Goal: Information Seeking & Learning: Learn about a topic

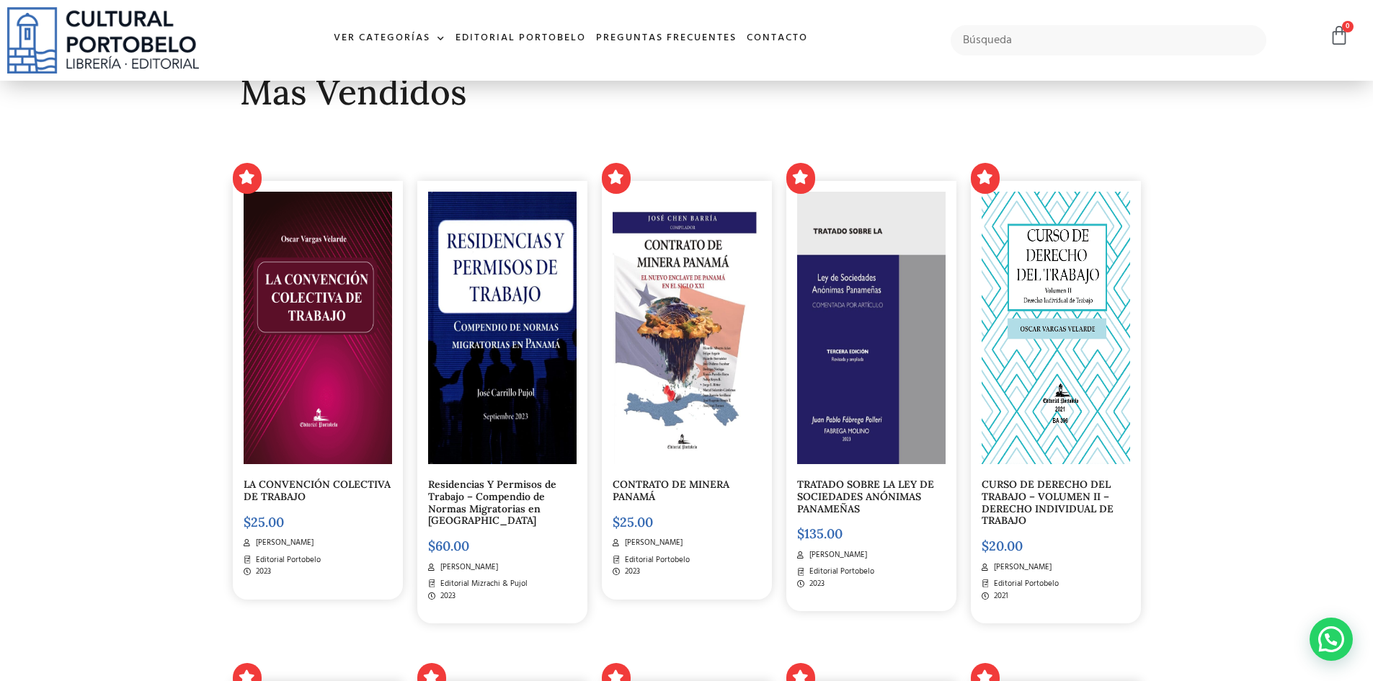
scroll to position [360, 0]
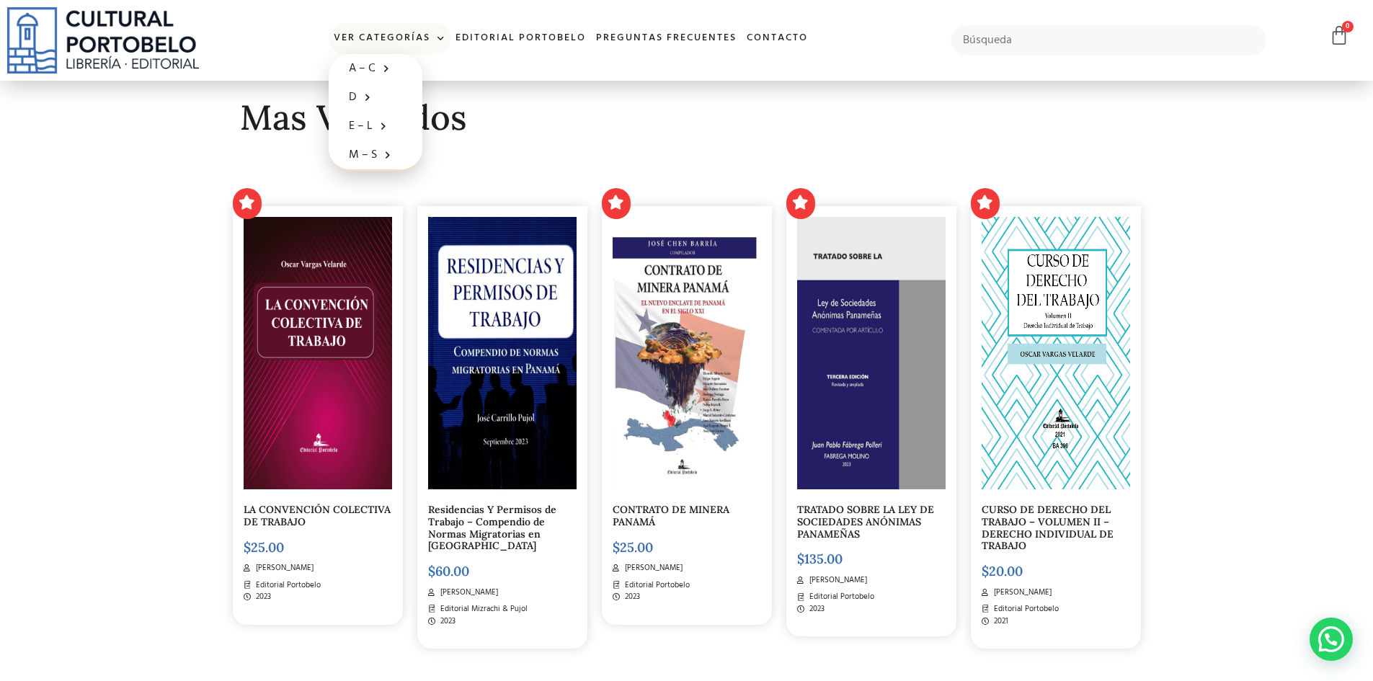
click at [443, 37] on span at bounding box center [437, 39] width 15 height 22
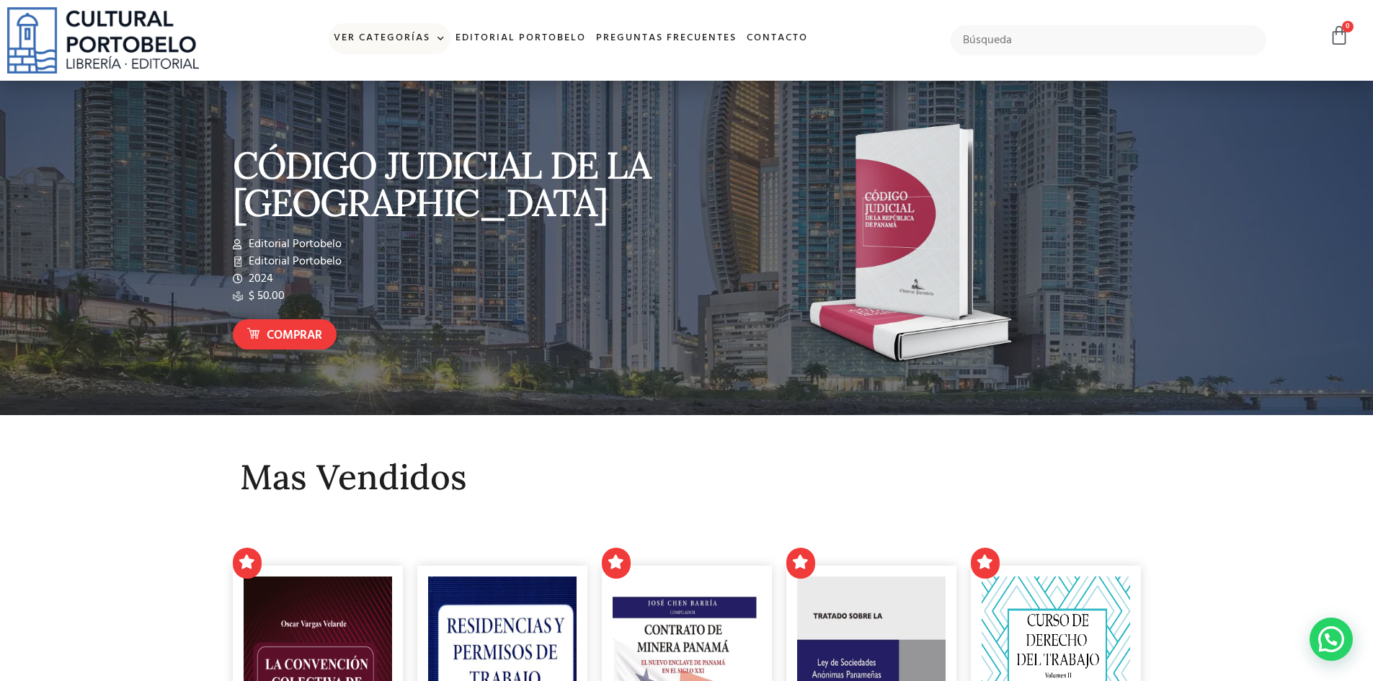
click at [443, 37] on span at bounding box center [437, 39] width 15 height 22
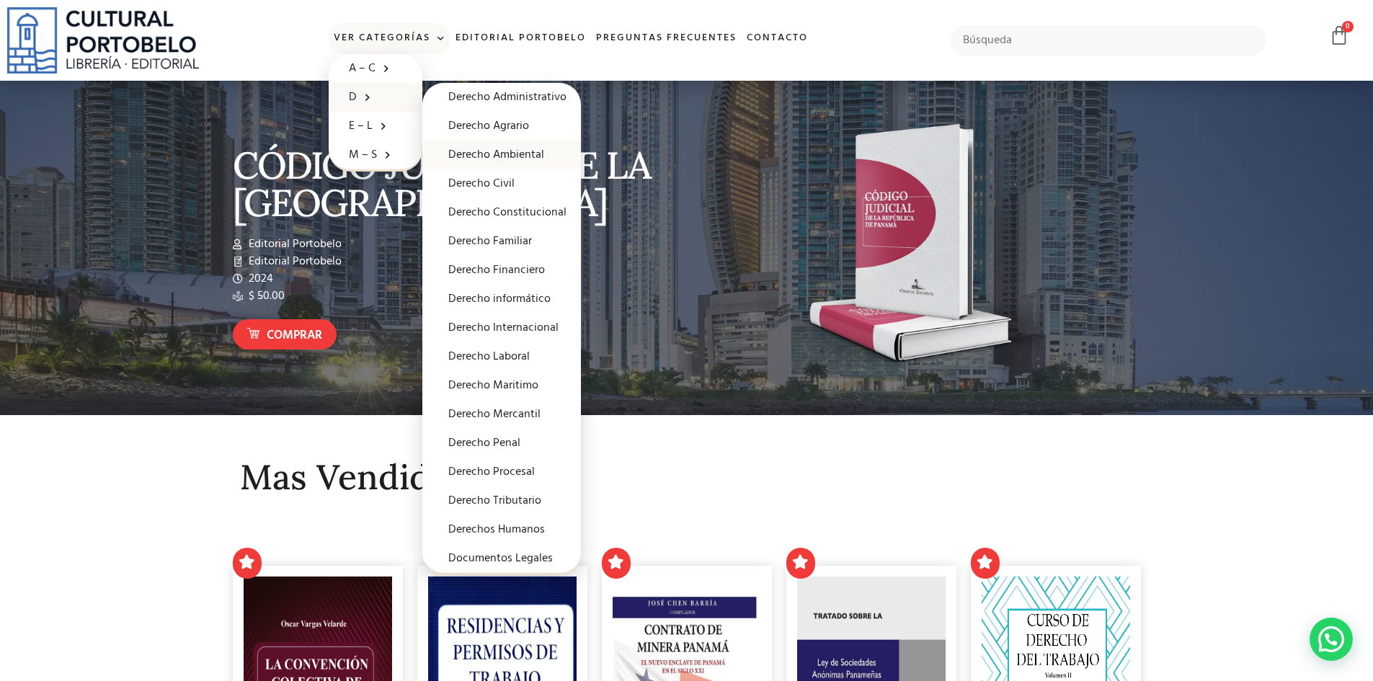
click at [506, 151] on link "Derecho Ambiental" at bounding box center [501, 155] width 159 height 29
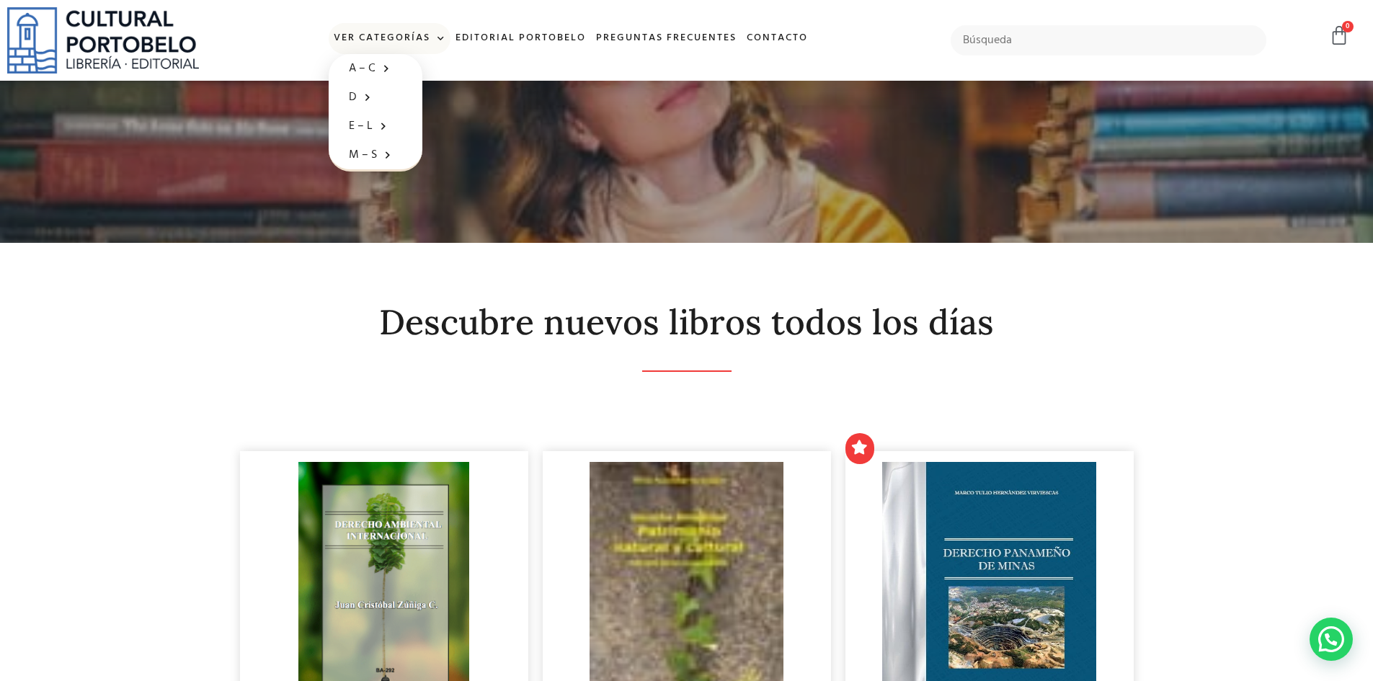
click at [428, 37] on link "Ver Categorías" at bounding box center [390, 38] width 122 height 31
click at [436, 35] on span at bounding box center [437, 39] width 15 height 22
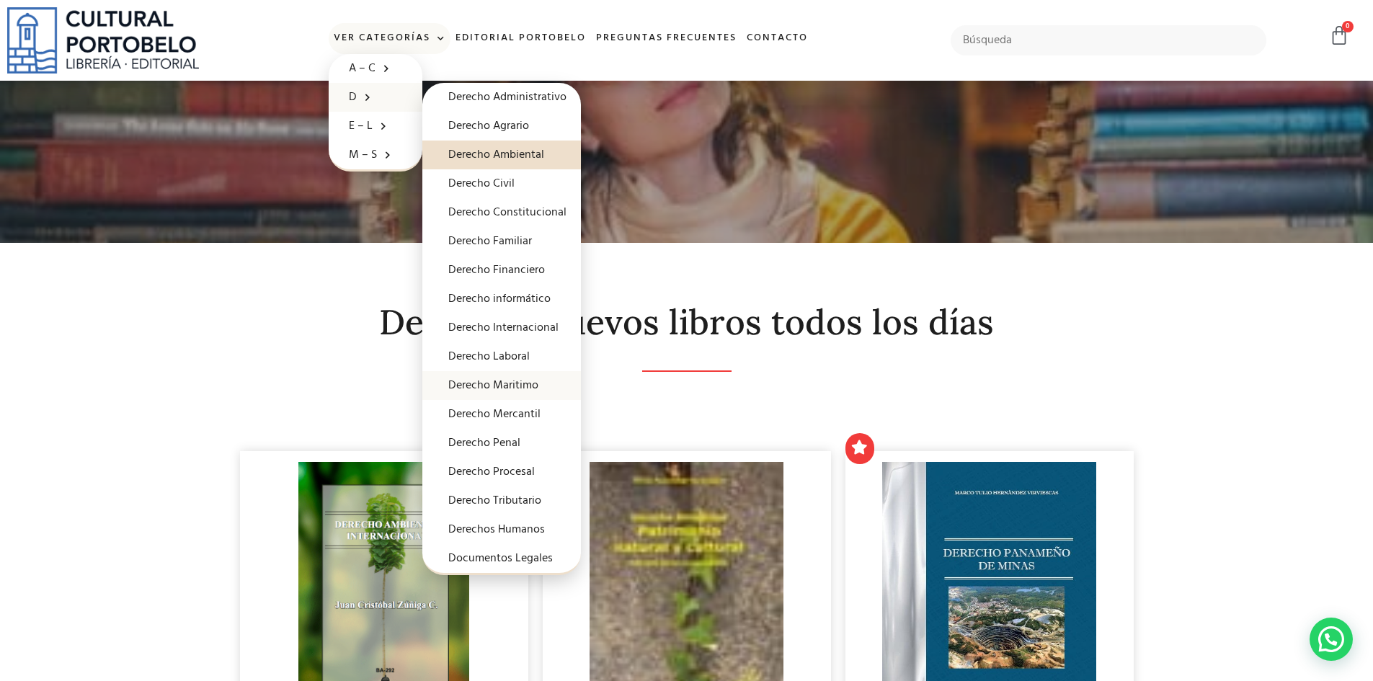
click at [482, 386] on link "Derecho Maritimo" at bounding box center [501, 385] width 159 height 29
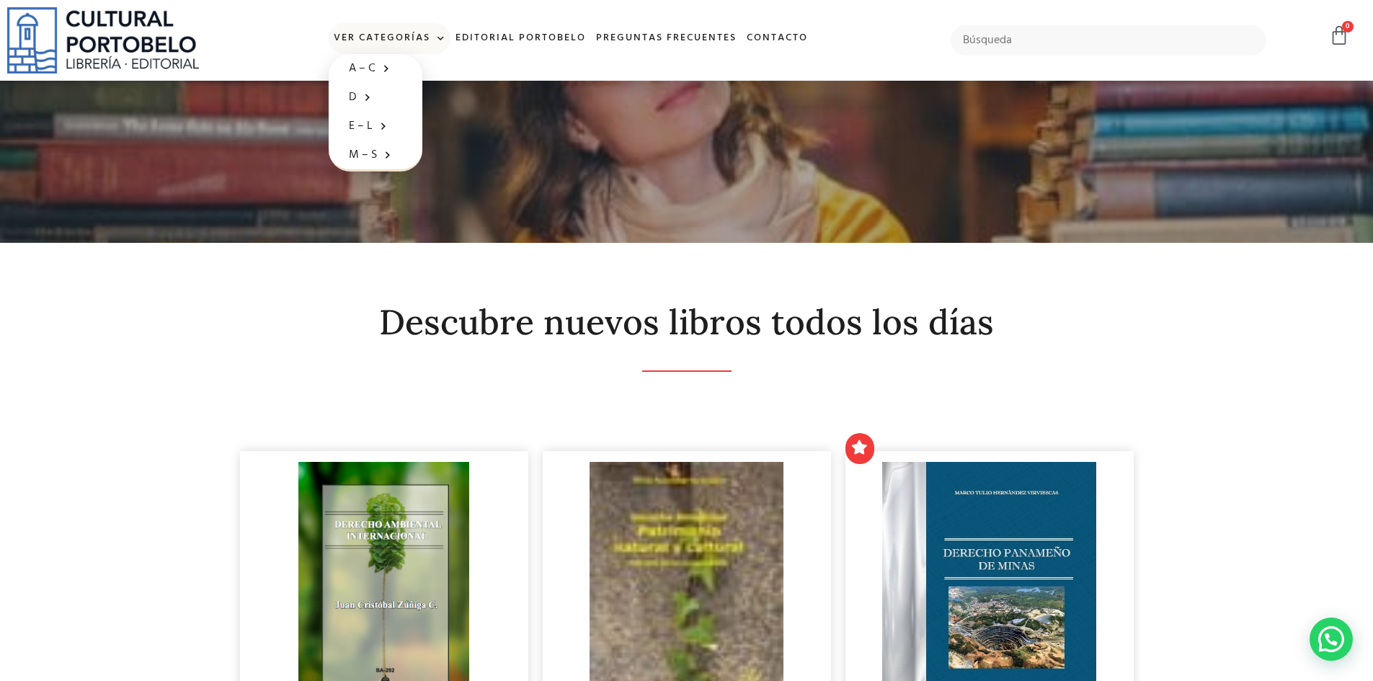
click at [403, 40] on link "Ver Categorías" at bounding box center [390, 38] width 122 height 31
click at [407, 46] on link "Ver Categorías" at bounding box center [390, 38] width 122 height 31
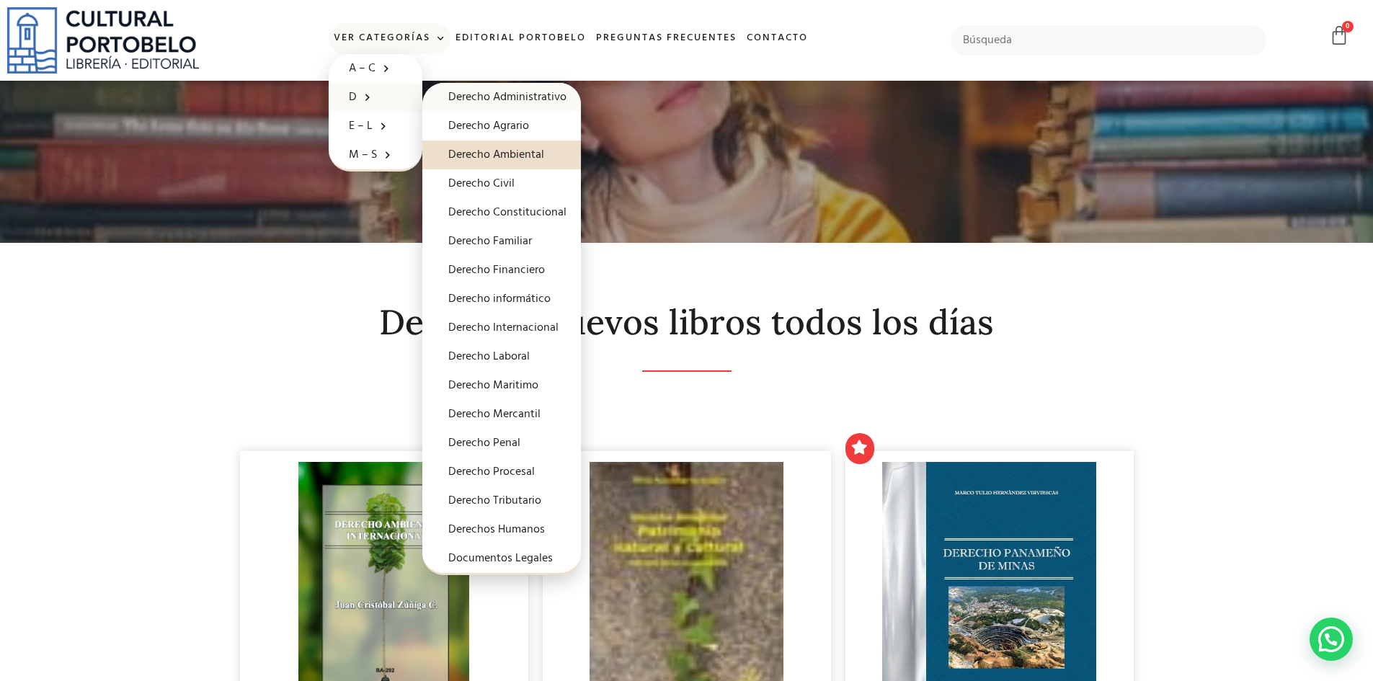
click at [479, 96] on link "Derecho Administrativo" at bounding box center [501, 97] width 159 height 29
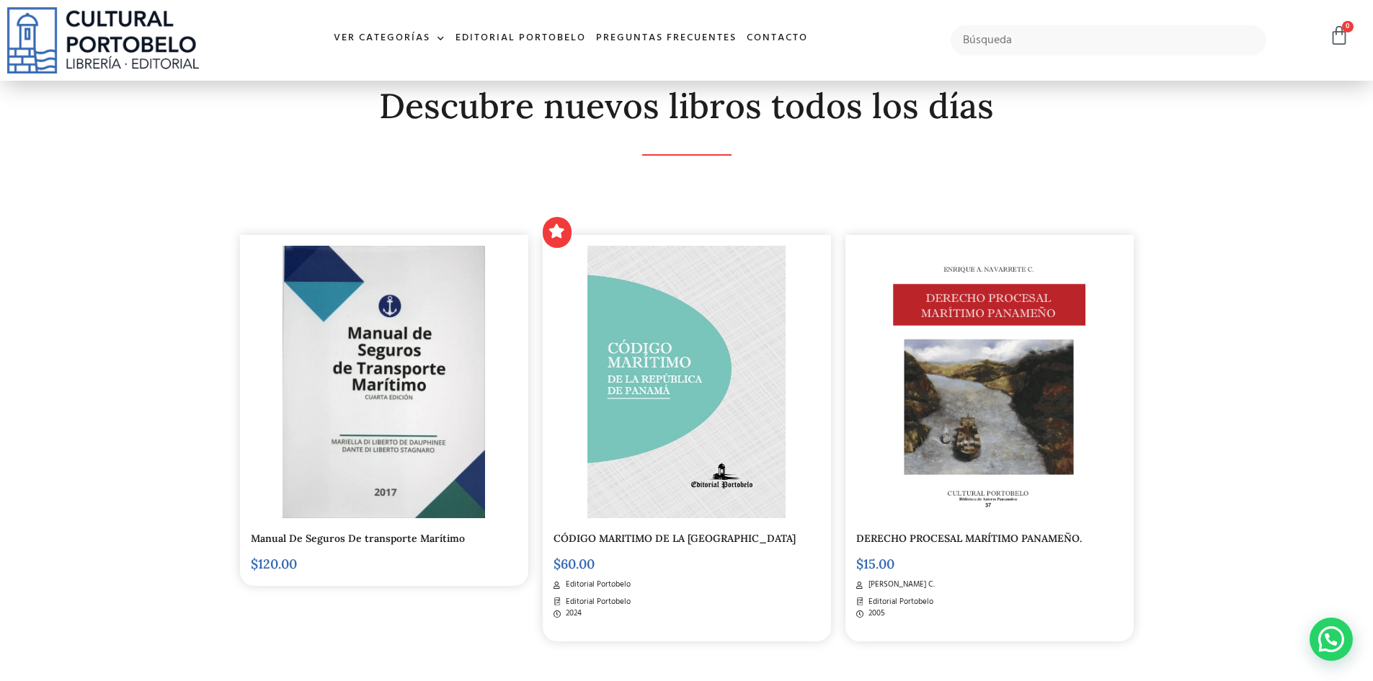
scroll to position [216, 0]
click at [384, 405] on img at bounding box center [384, 383] width 203 height 273
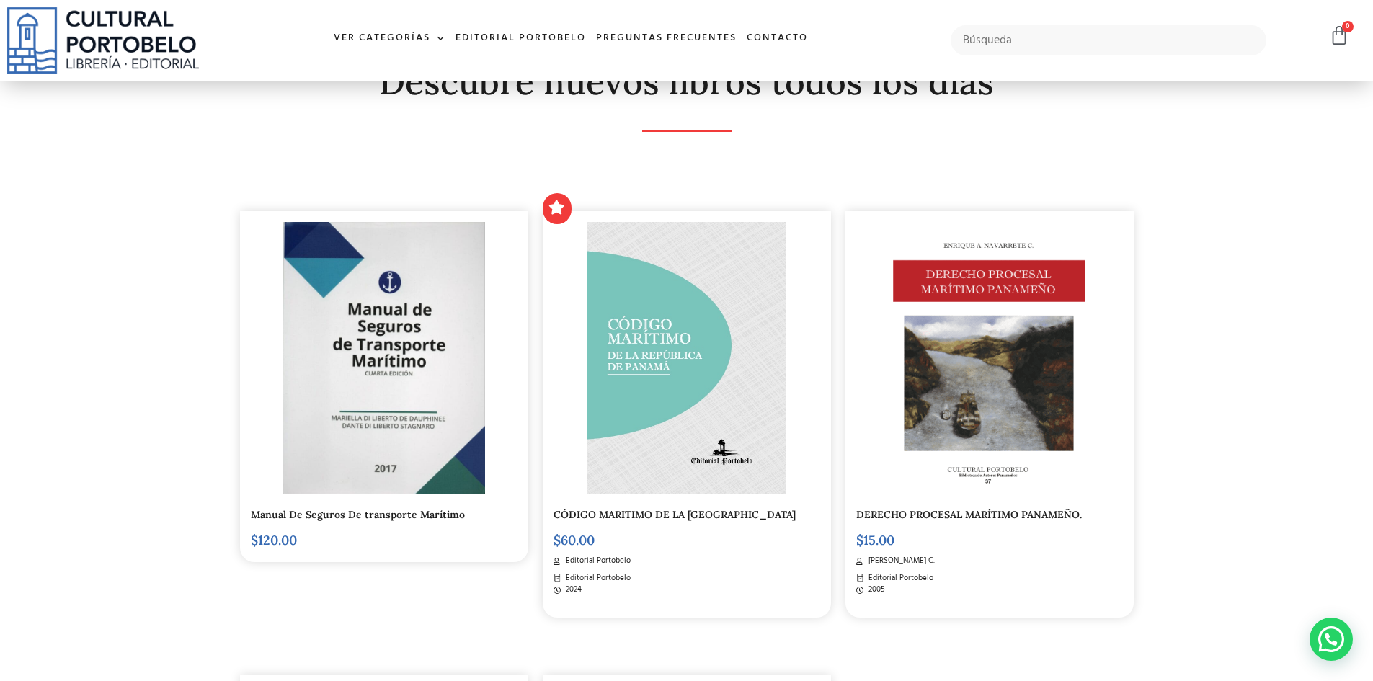
scroll to position [0, 0]
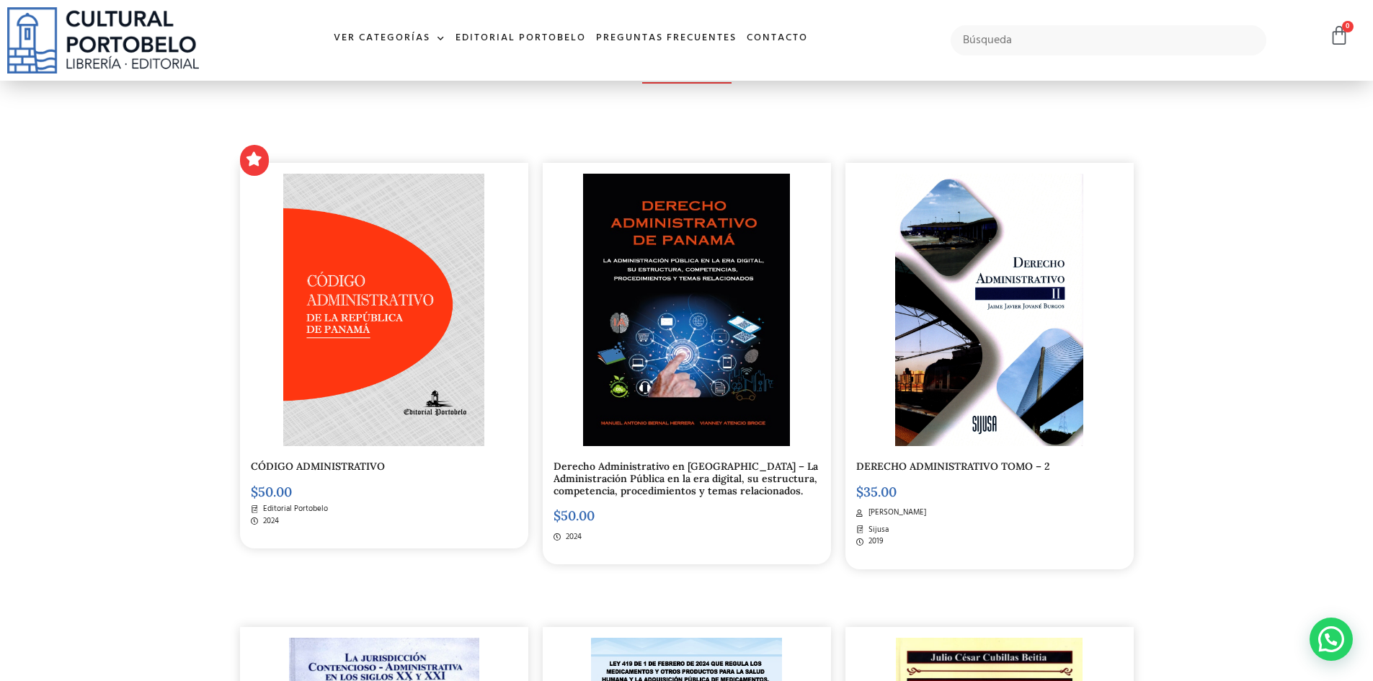
scroll to position [288, 0]
click at [690, 259] on img at bounding box center [686, 310] width 207 height 273
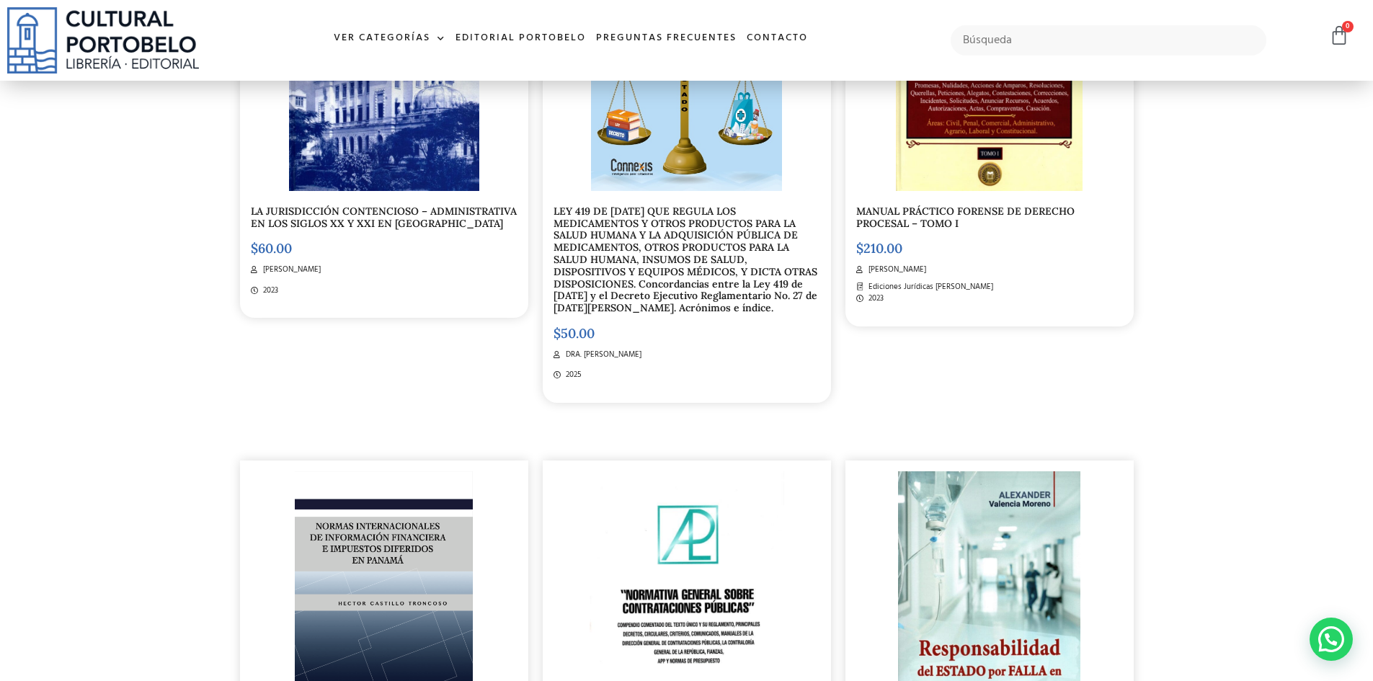
scroll to position [792, 0]
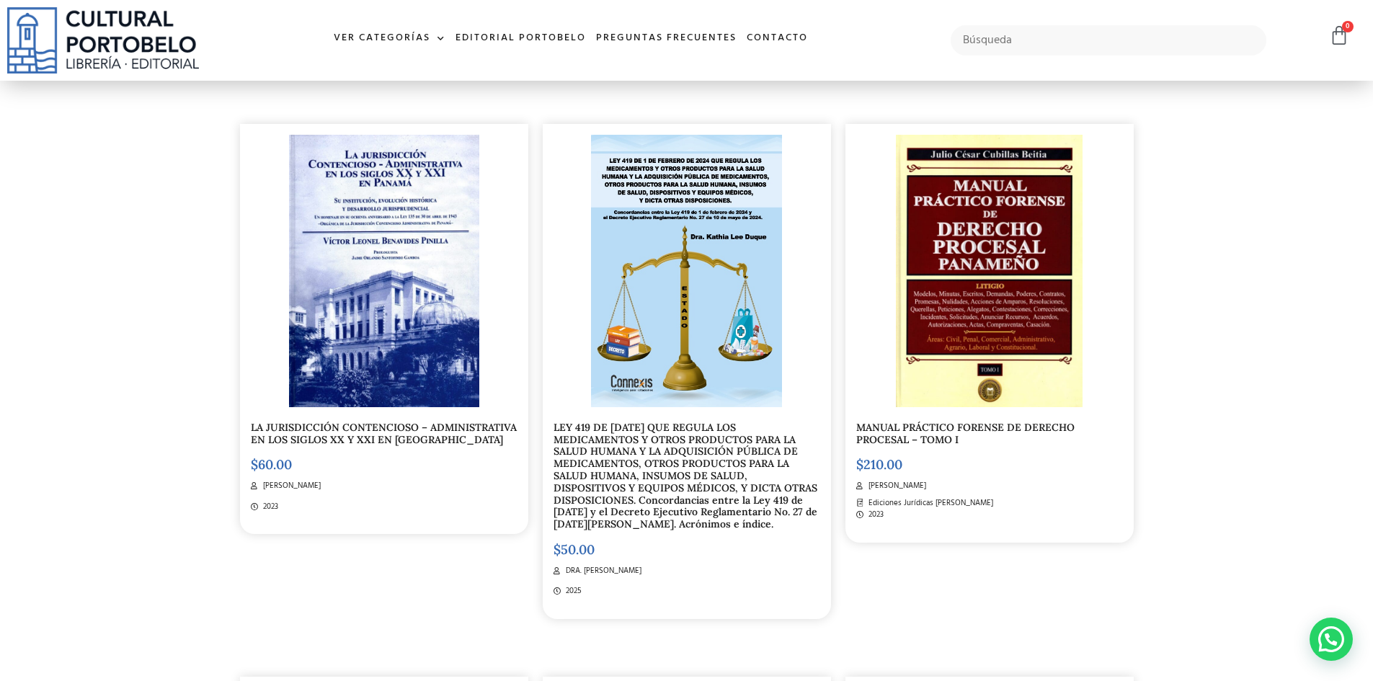
click at [358, 360] on img at bounding box center [384, 271] width 190 height 273
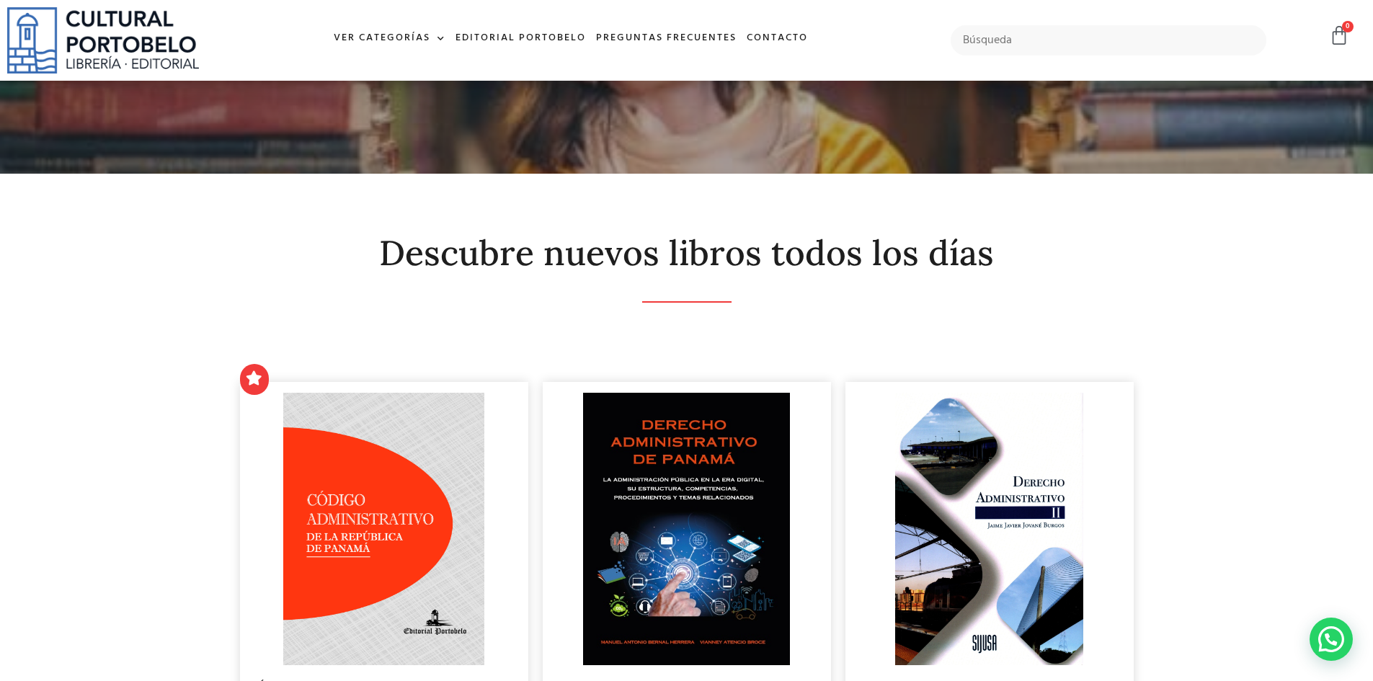
scroll to position [0, 0]
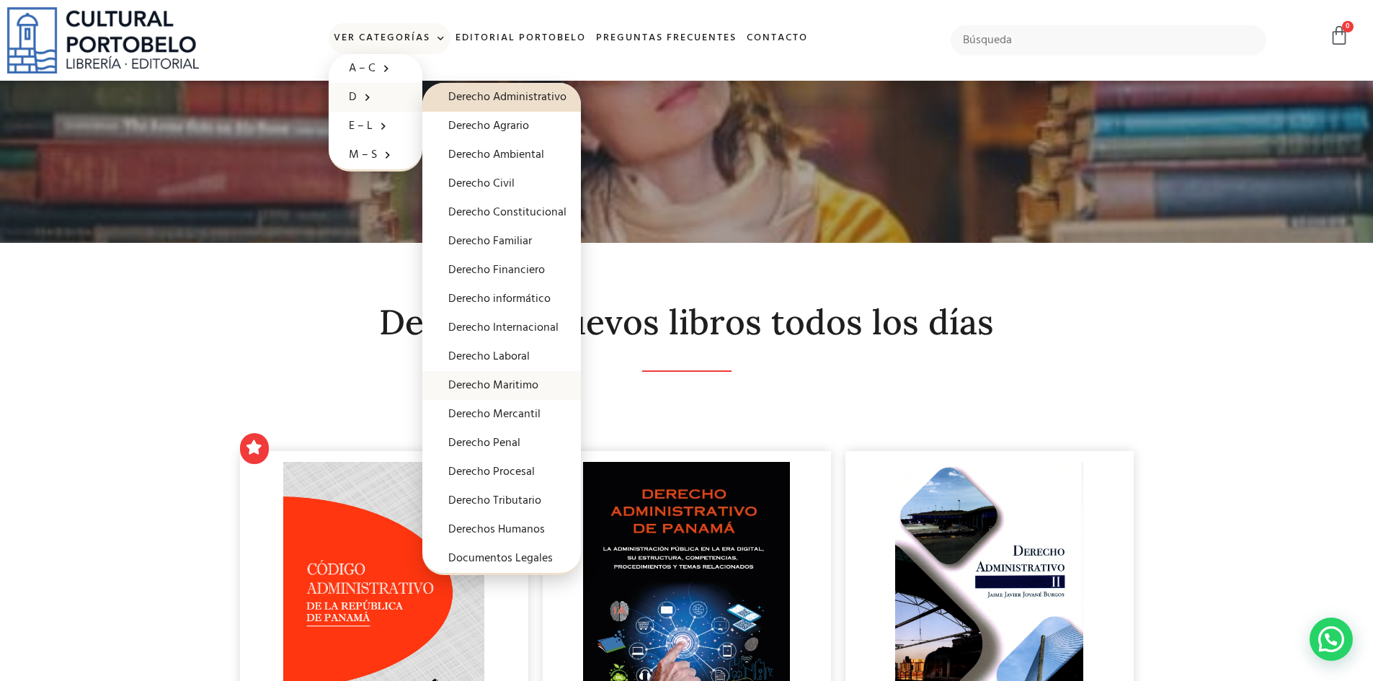
click at [473, 385] on link "Derecho Maritimo" at bounding box center [501, 385] width 159 height 29
click at [513, 477] on link "Derecho Procesal" at bounding box center [501, 472] width 159 height 29
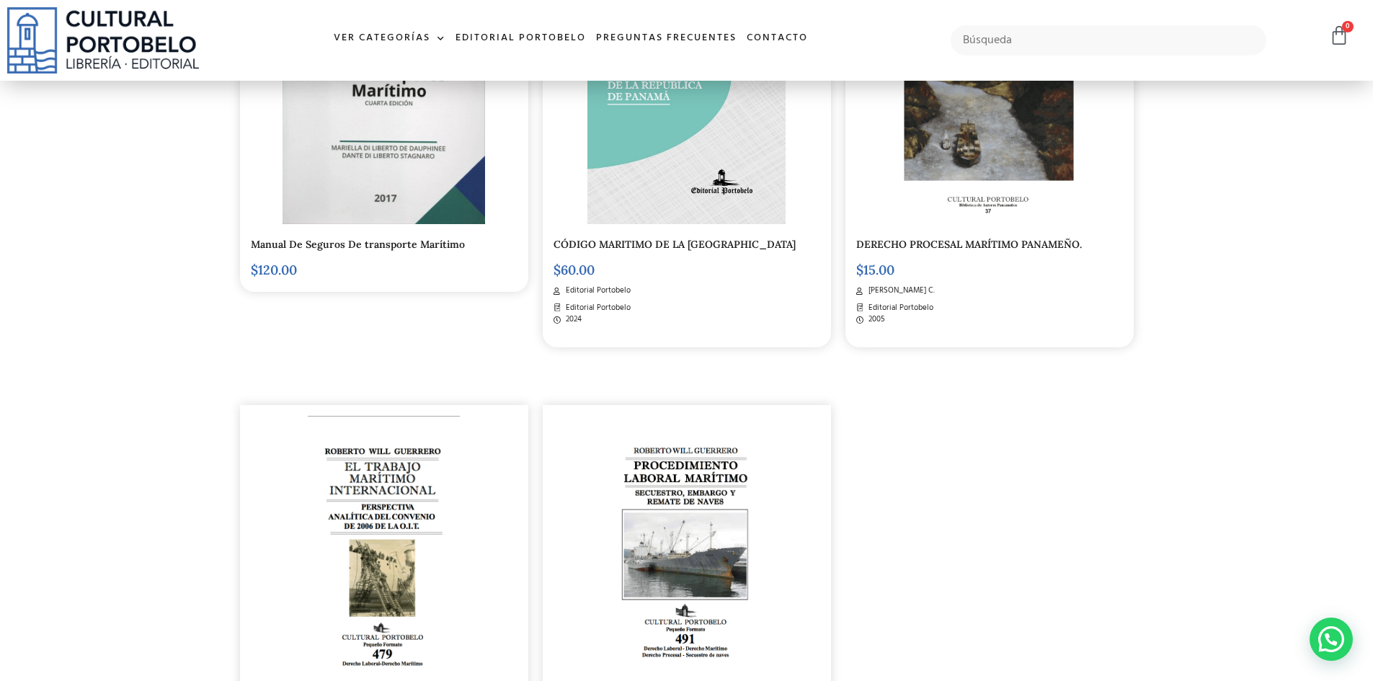
scroll to position [505, 0]
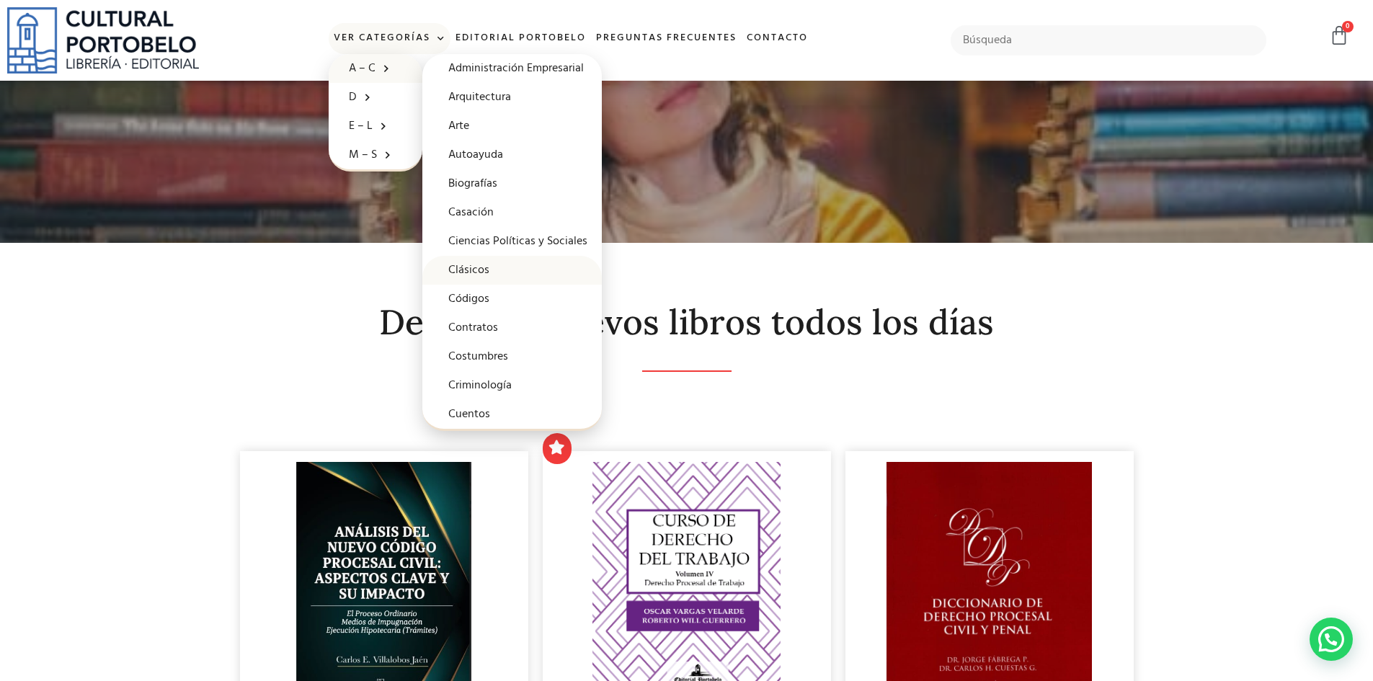
click at [461, 265] on link "Clásicos" at bounding box center [512, 270] width 180 height 29
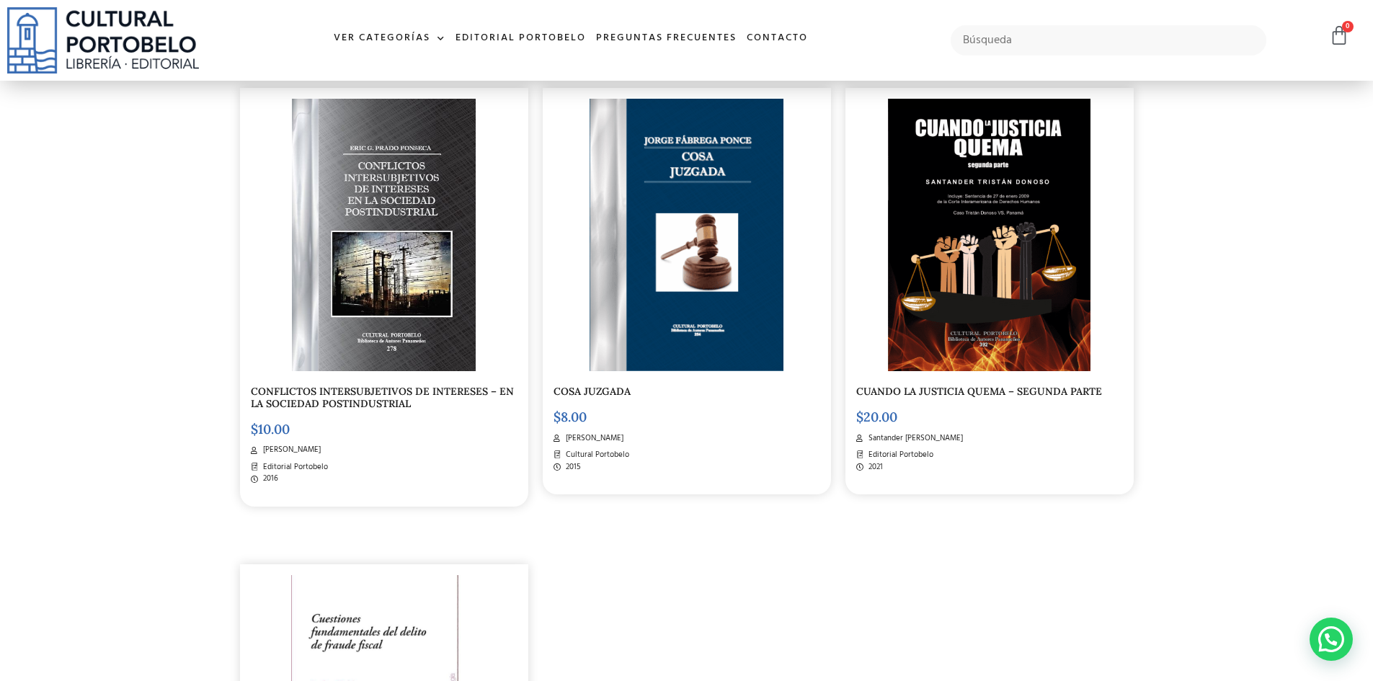
scroll to position [2235, 0]
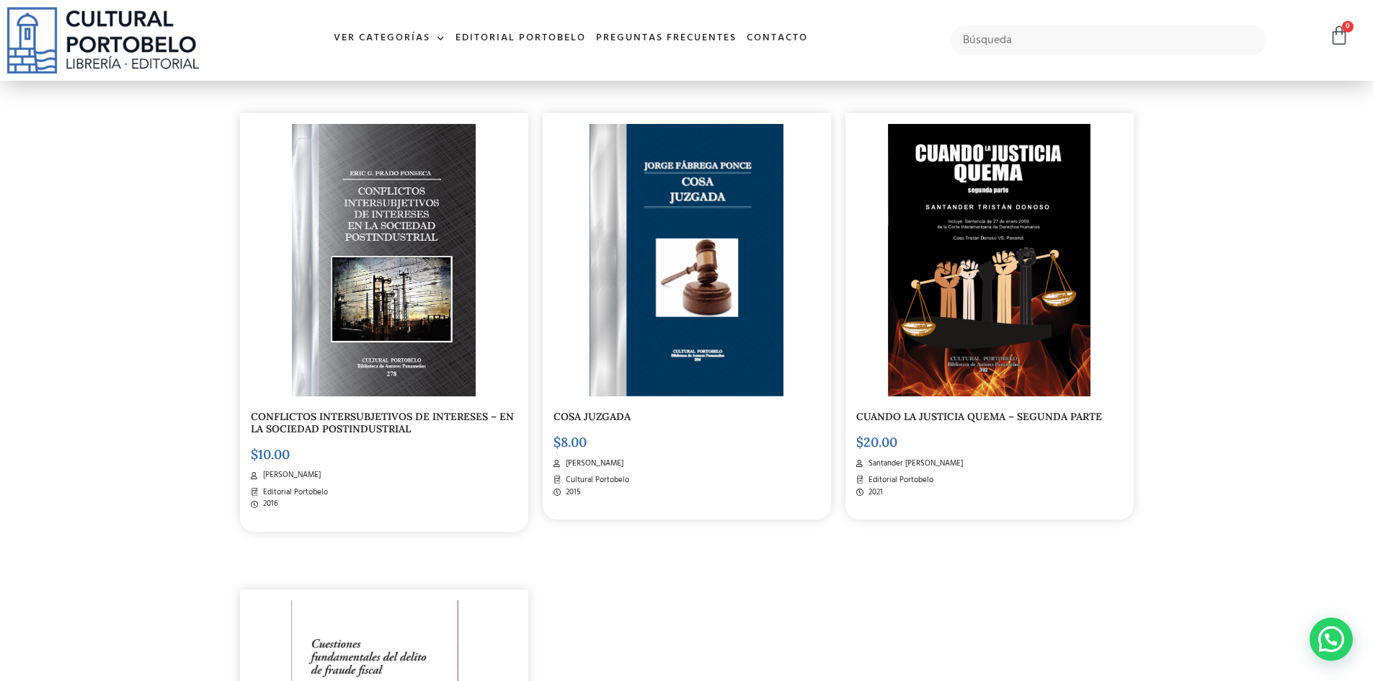
click at [989, 289] on img at bounding box center [989, 260] width 203 height 273
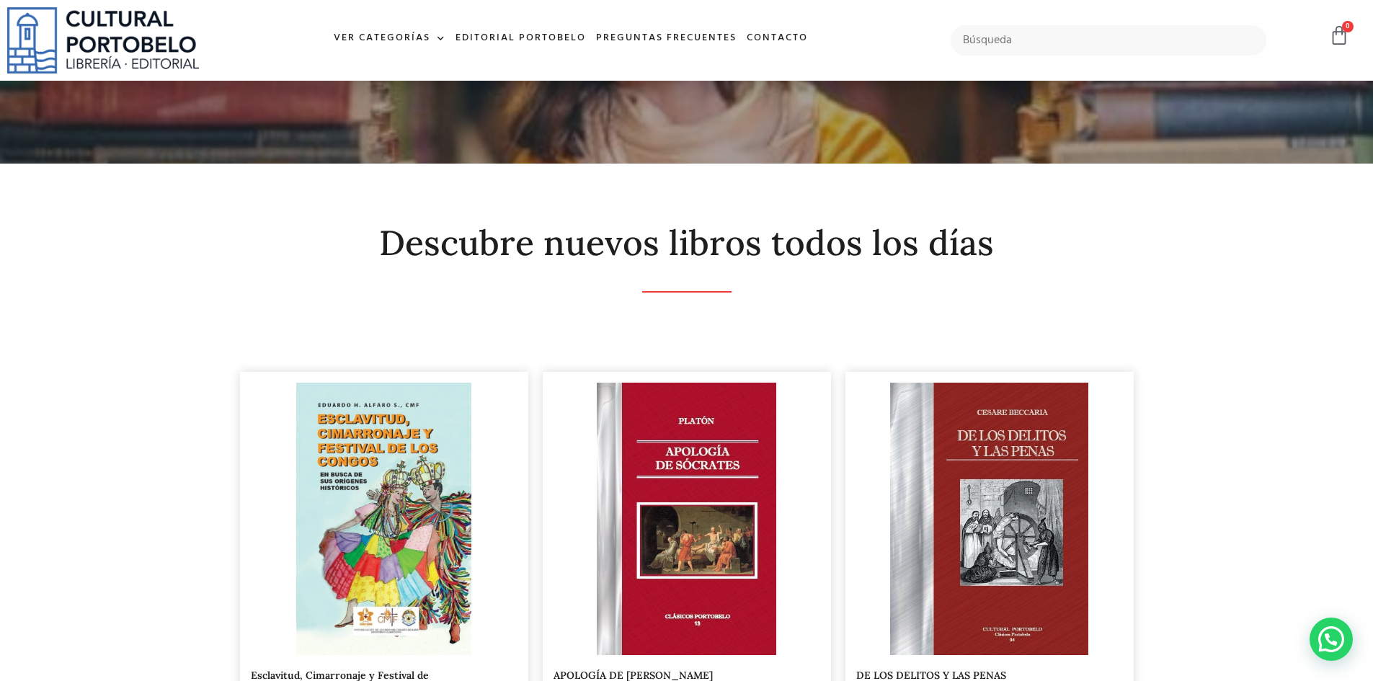
scroll to position [216, 0]
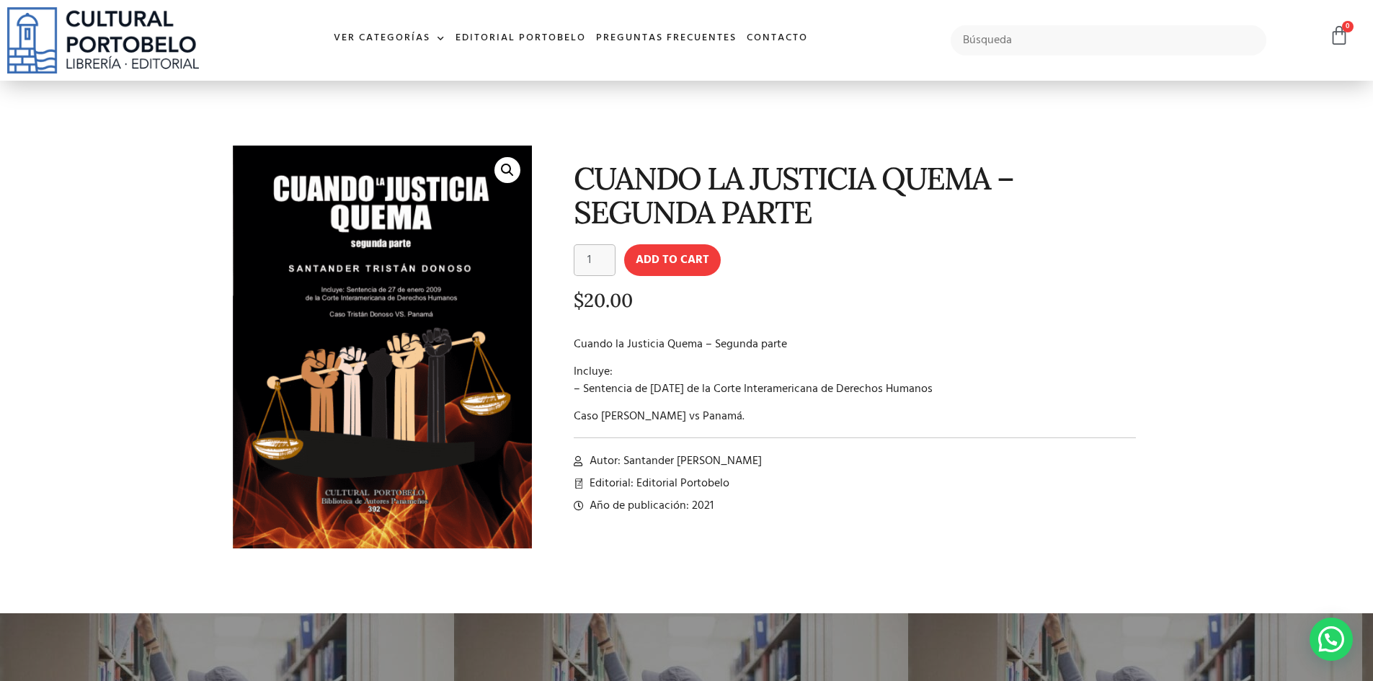
drag, startPoint x: 582, startPoint y: 393, endPoint x: 1019, endPoint y: 395, distance: 437.6
click at [1019, 395] on p "Incluye: – Sentencia de [DATE] de la Corte Interamericana de Derechos Humanos" at bounding box center [855, 380] width 563 height 35
copy p "Sentencia de [DATE] de la Corte Interamericana de Derechos Humanos"
